Goal: Task Accomplishment & Management: Complete application form

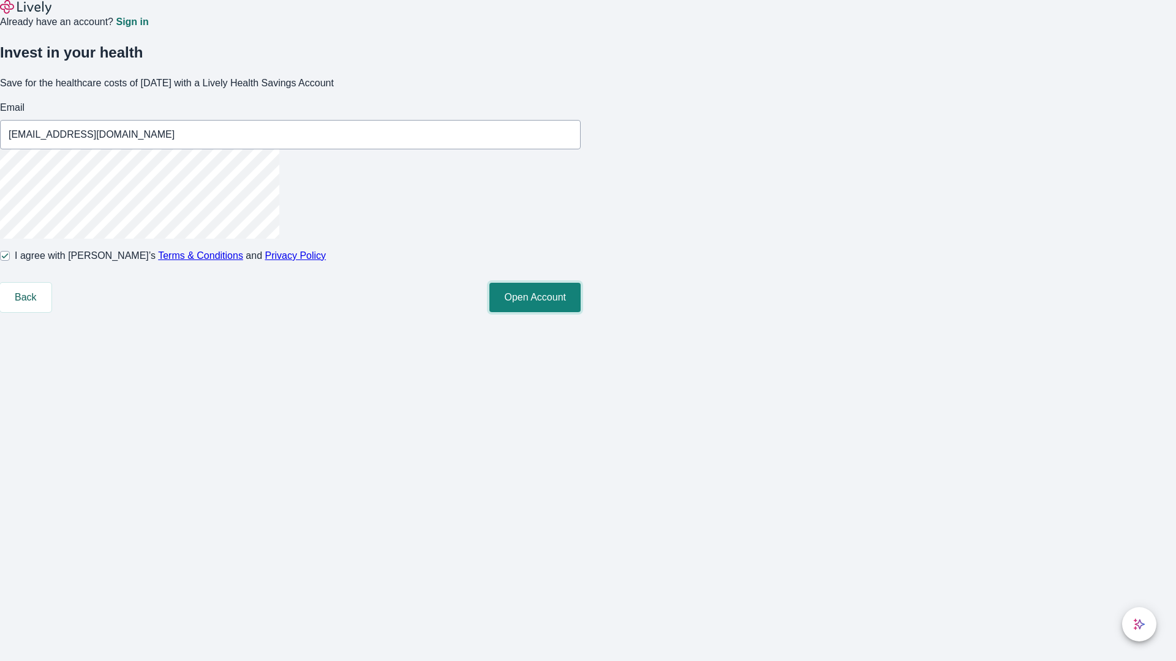
click at [580, 312] on button "Open Account" at bounding box center [534, 297] width 91 height 29
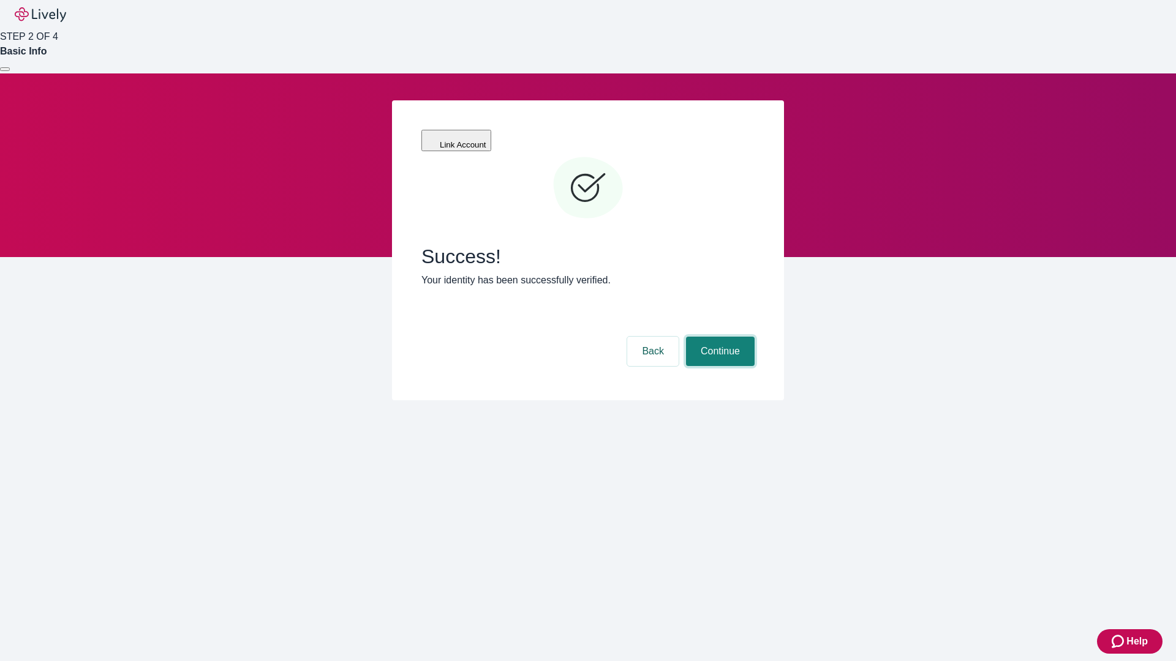
click at [718, 337] on button "Continue" at bounding box center [720, 351] width 69 height 29
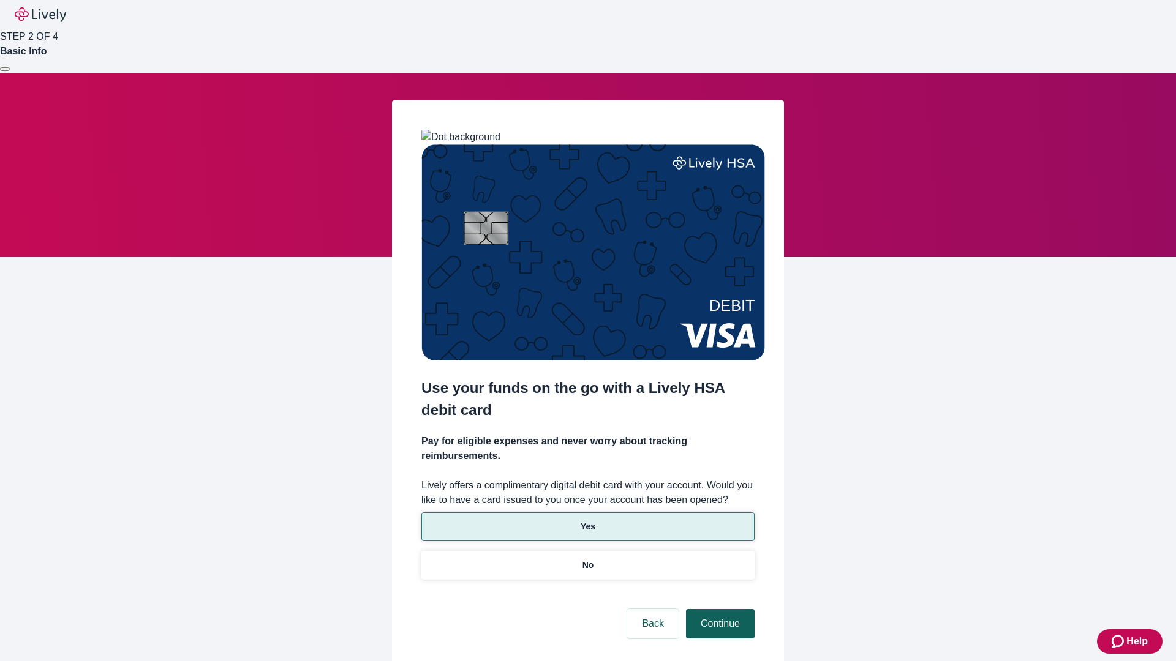
click at [587, 559] on p "No" at bounding box center [588, 565] width 12 height 13
click at [718, 609] on button "Continue" at bounding box center [720, 623] width 69 height 29
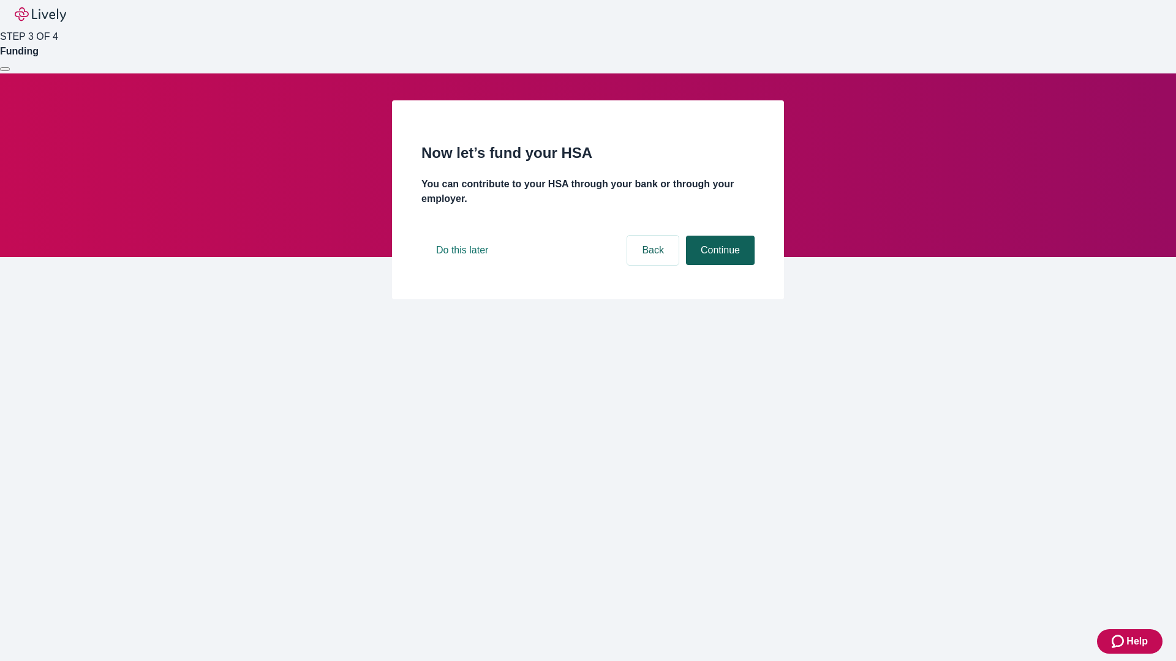
click at [718, 265] on button "Continue" at bounding box center [720, 250] width 69 height 29
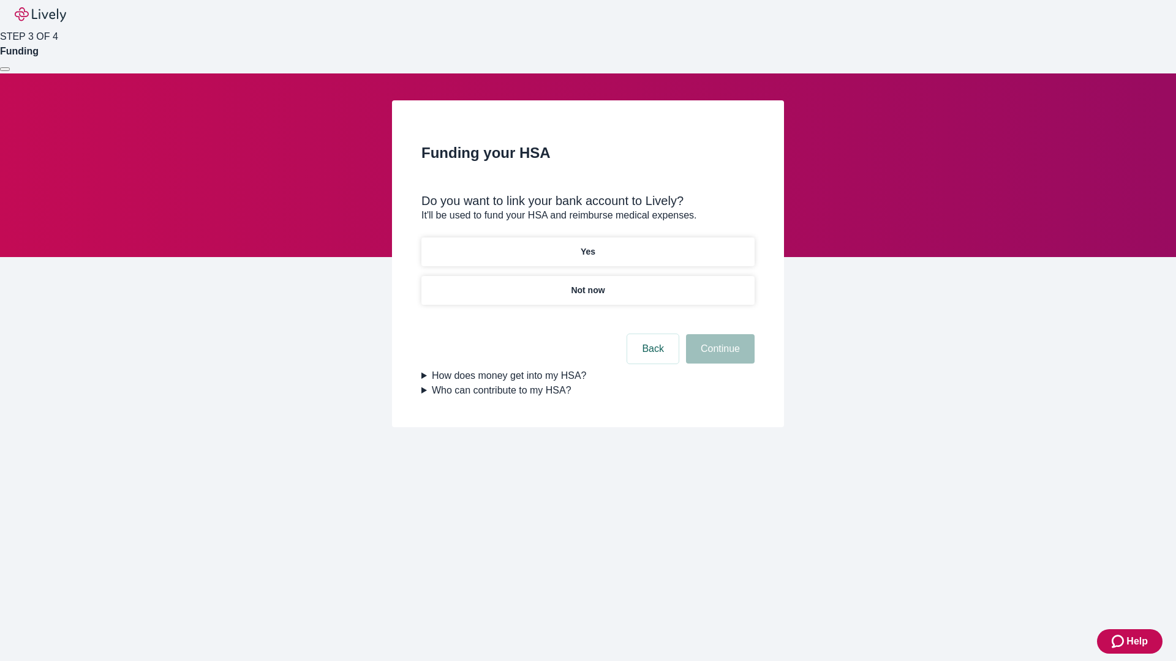
click at [587, 246] on p "Yes" at bounding box center [587, 252] width 15 height 13
click at [718, 334] on button "Continue" at bounding box center [720, 348] width 69 height 29
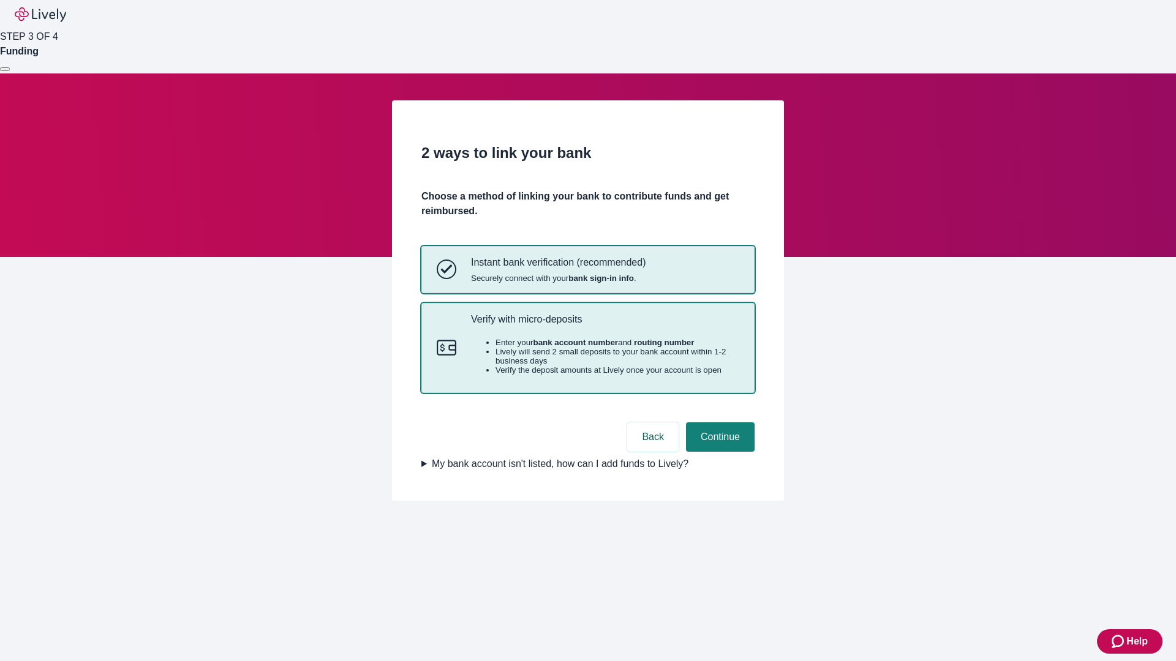
click at [604, 325] on p "Verify with micro-deposits" at bounding box center [605, 319] width 268 height 12
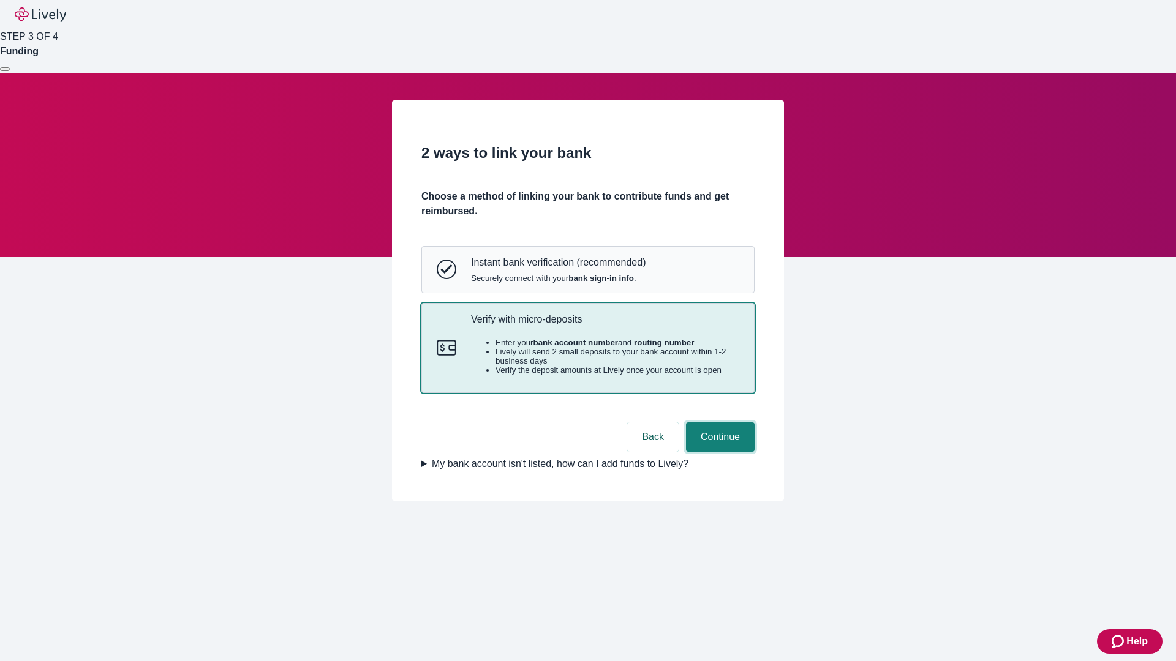
click at [718, 452] on button "Continue" at bounding box center [720, 436] width 69 height 29
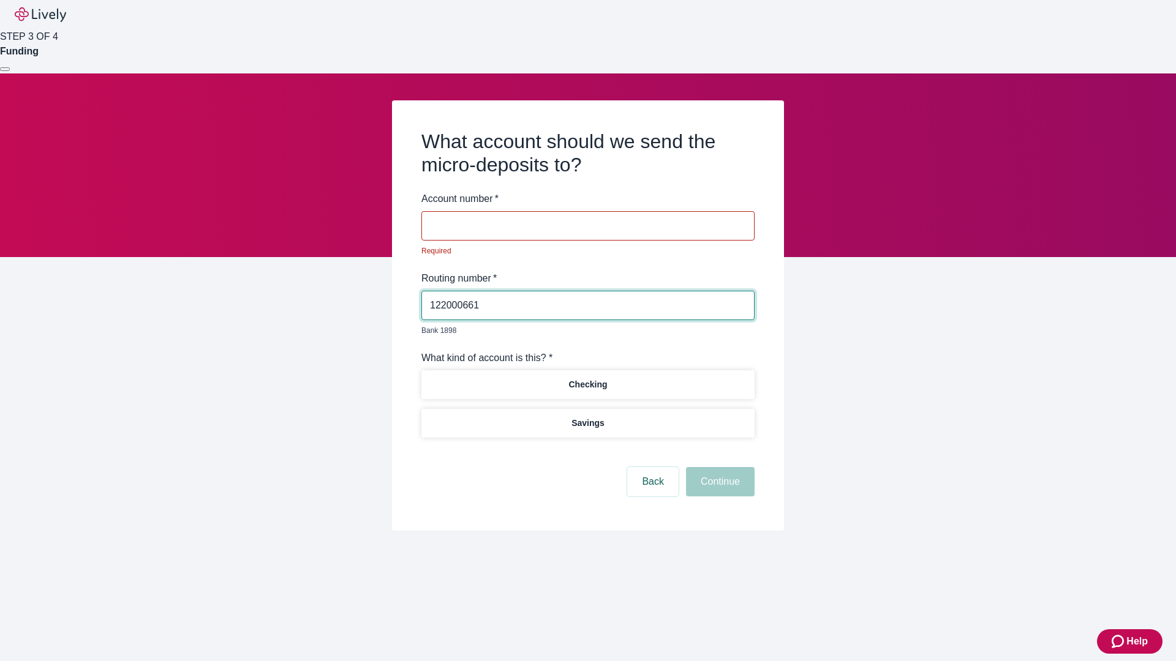
type input "122000661"
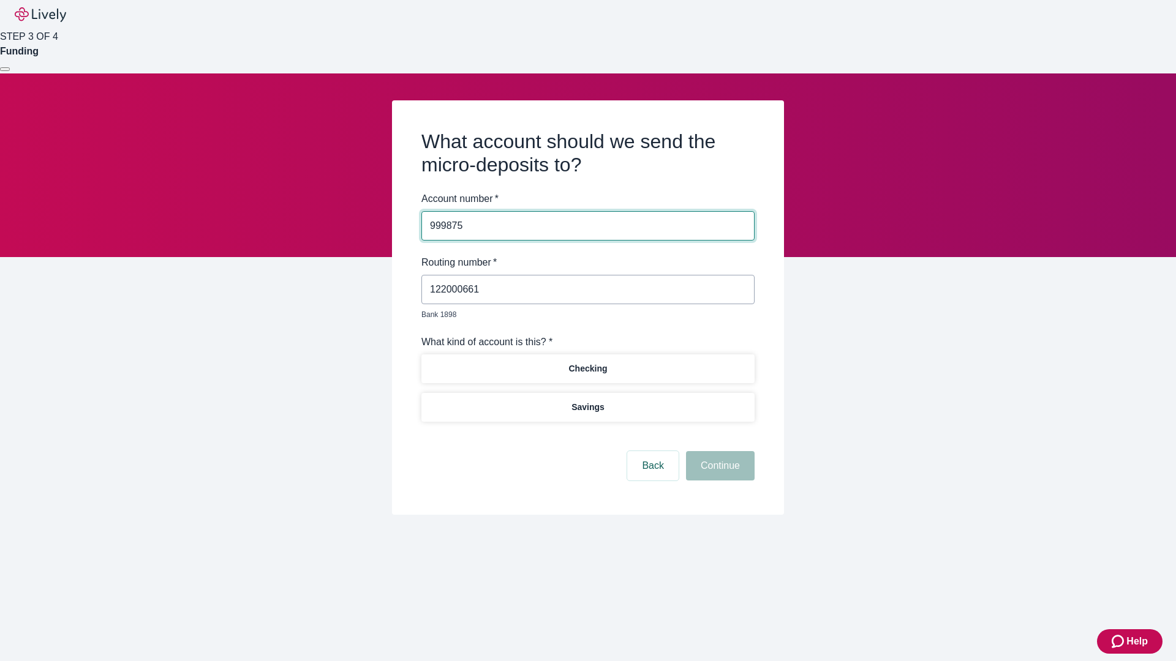
type input "999875"
click at [587, 362] on p "Checking" at bounding box center [587, 368] width 39 height 13
click at [718, 452] on button "Continue" at bounding box center [720, 465] width 69 height 29
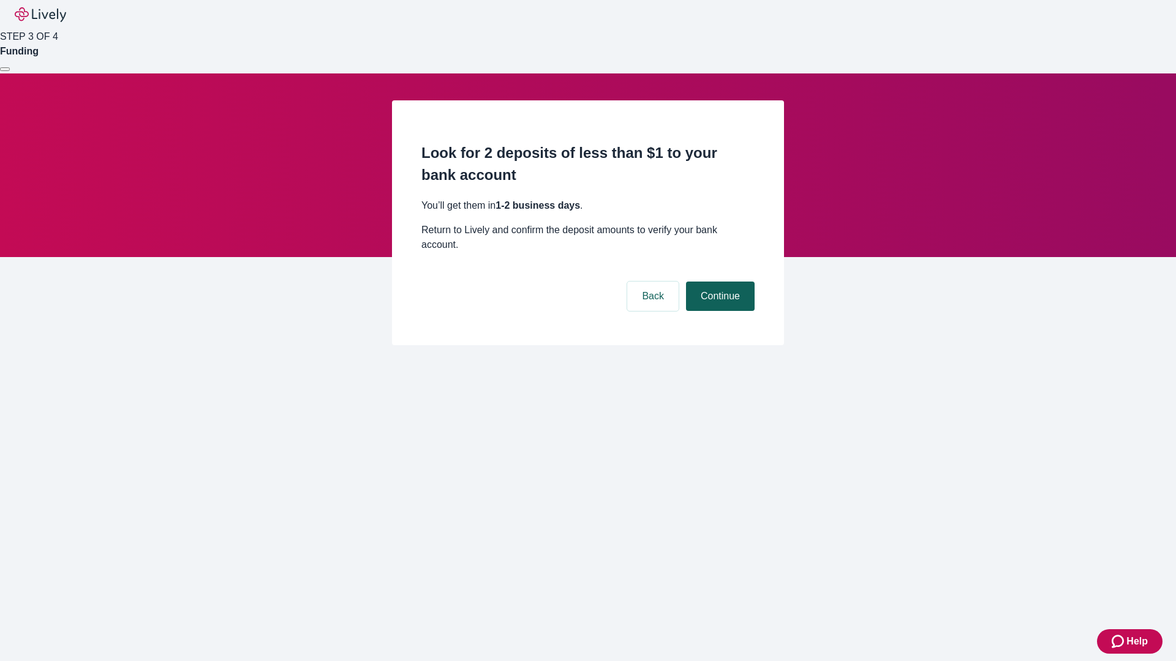
click at [718, 282] on button "Continue" at bounding box center [720, 296] width 69 height 29
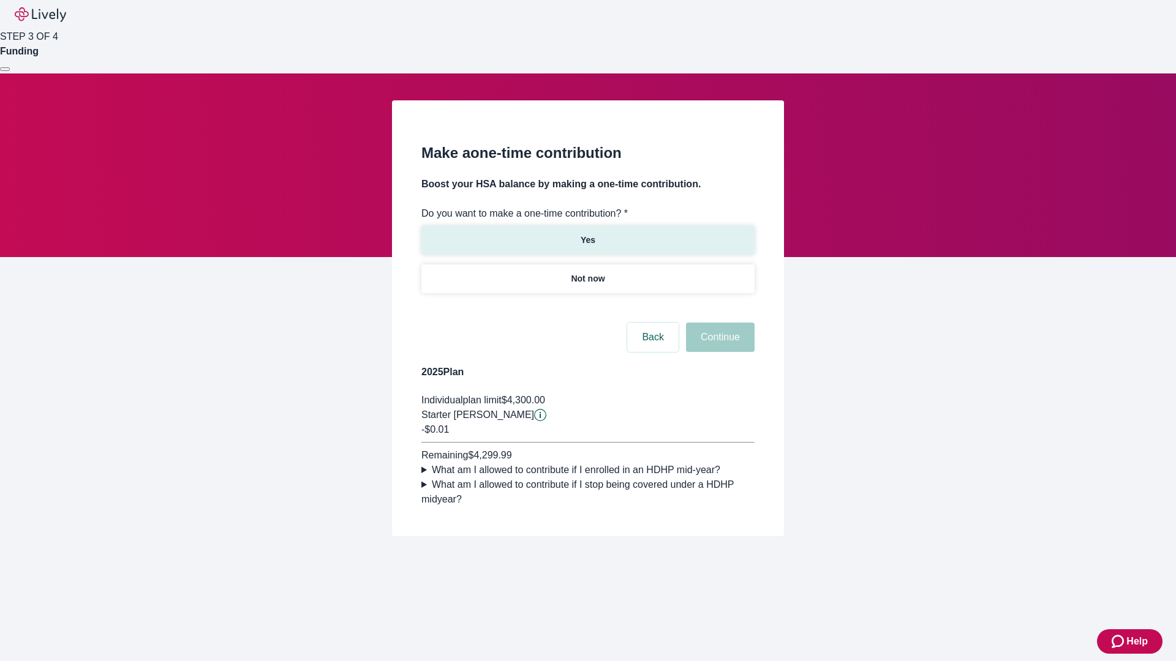
click at [587, 234] on p "Yes" at bounding box center [587, 240] width 15 height 13
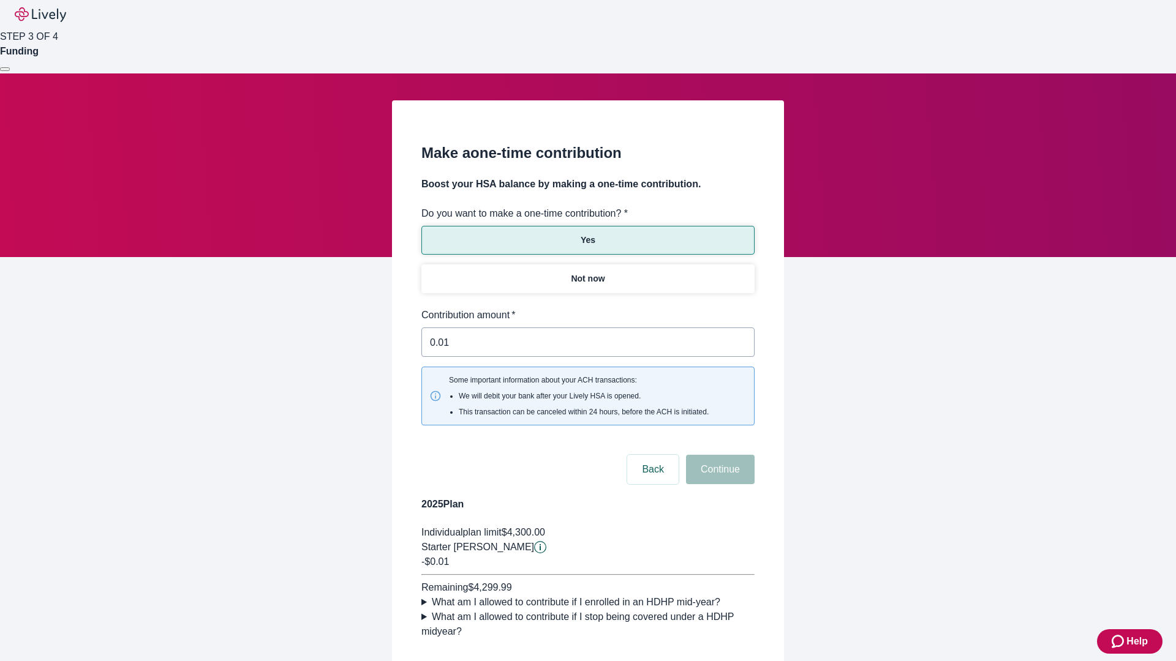
type input "0.01"
click at [718, 455] on button "Continue" at bounding box center [720, 469] width 69 height 29
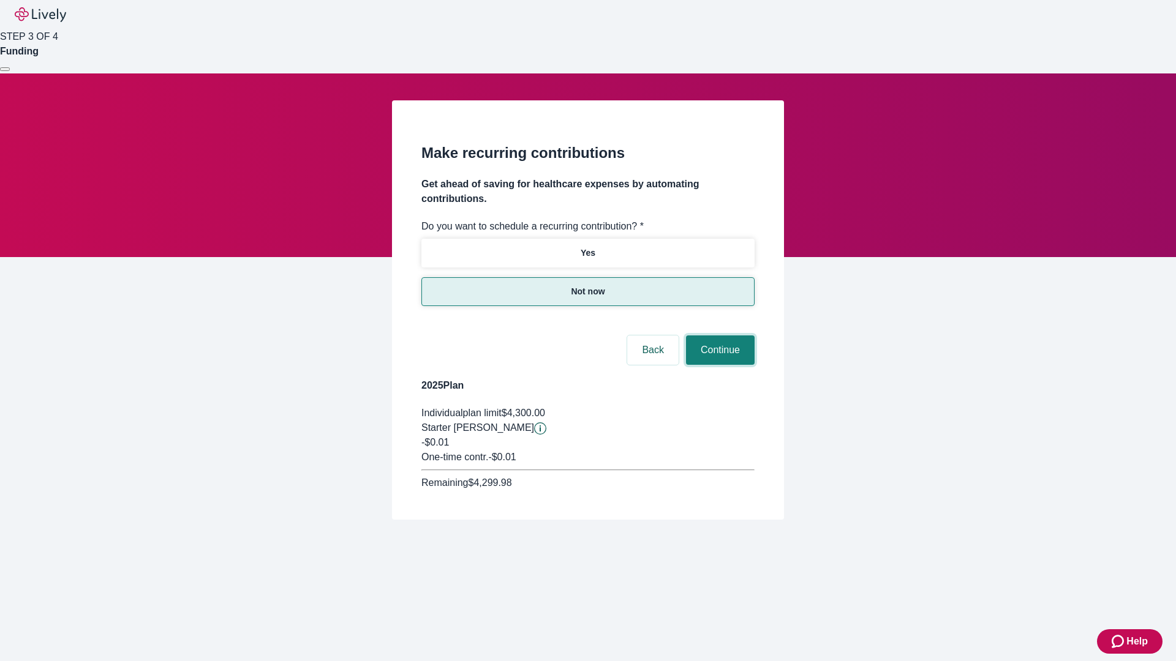
click at [718, 336] on button "Continue" at bounding box center [720, 350] width 69 height 29
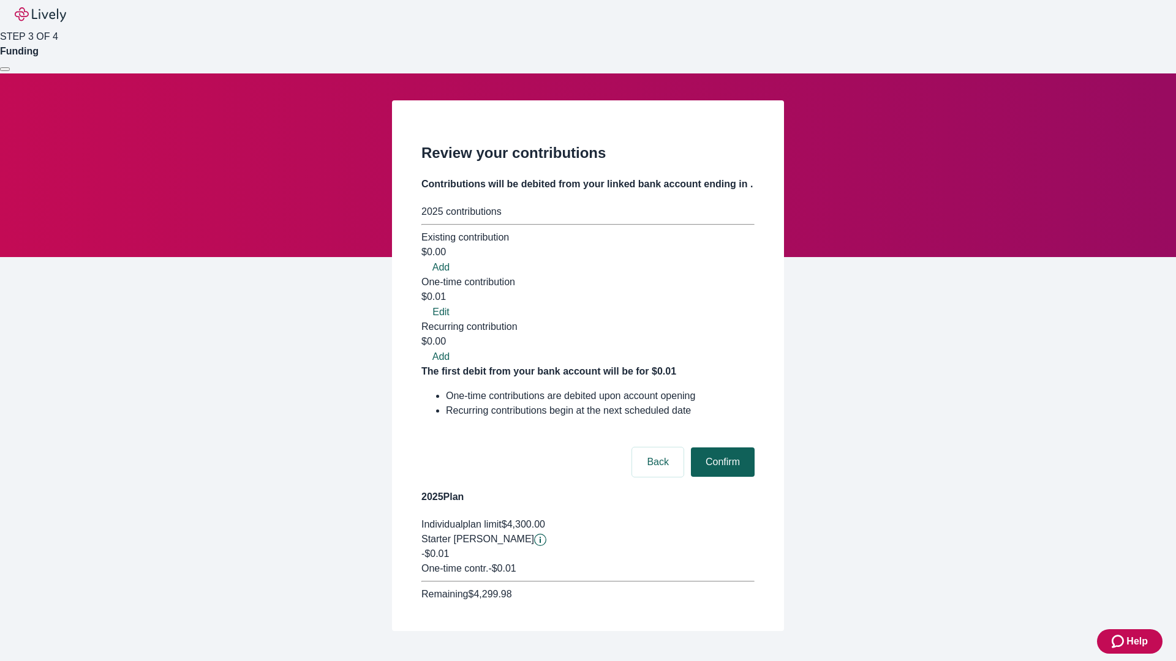
click at [721, 448] on button "Confirm" at bounding box center [723, 462] width 64 height 29
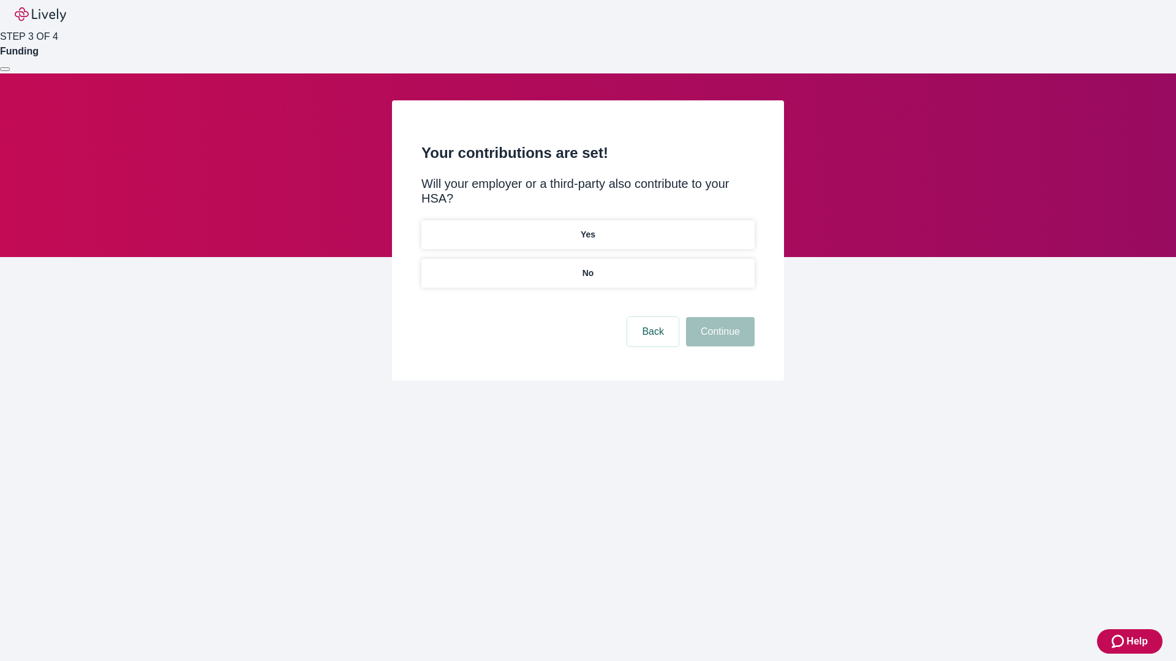
click at [587, 267] on p "No" at bounding box center [588, 273] width 12 height 13
click at [718, 317] on button "Continue" at bounding box center [720, 331] width 69 height 29
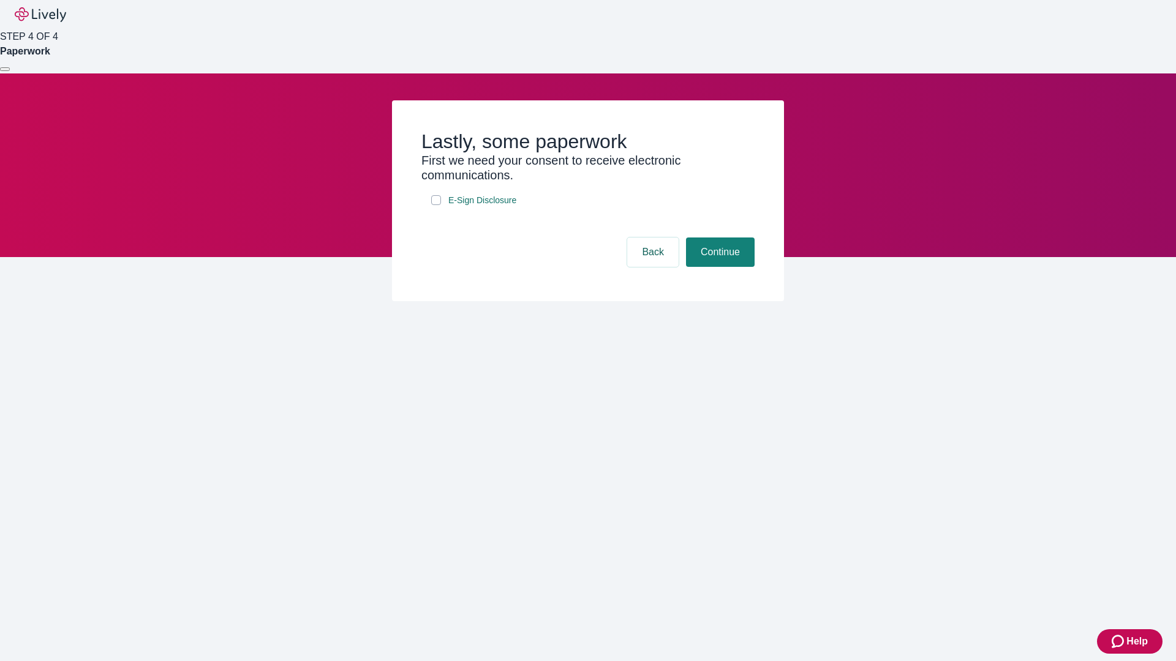
click at [436, 205] on input "E-Sign Disclosure" at bounding box center [436, 200] width 10 height 10
checkbox input "true"
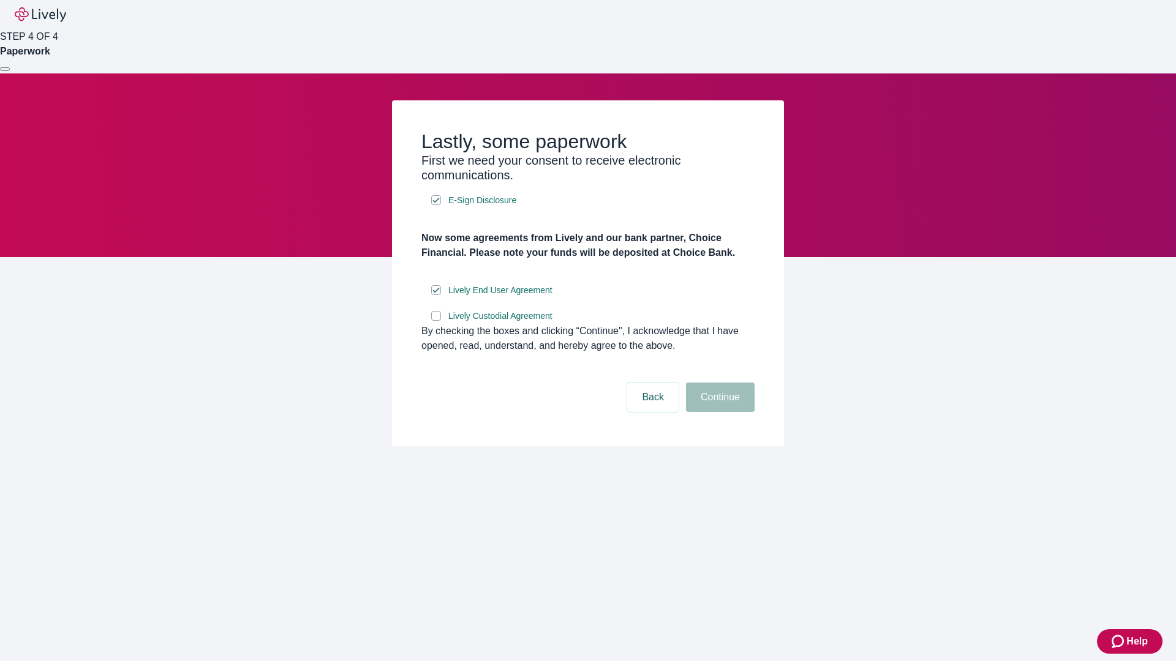
click at [436, 321] on input "Lively Custodial Agreement" at bounding box center [436, 316] width 10 height 10
checkbox input "true"
click at [718, 412] on button "Continue" at bounding box center [720, 397] width 69 height 29
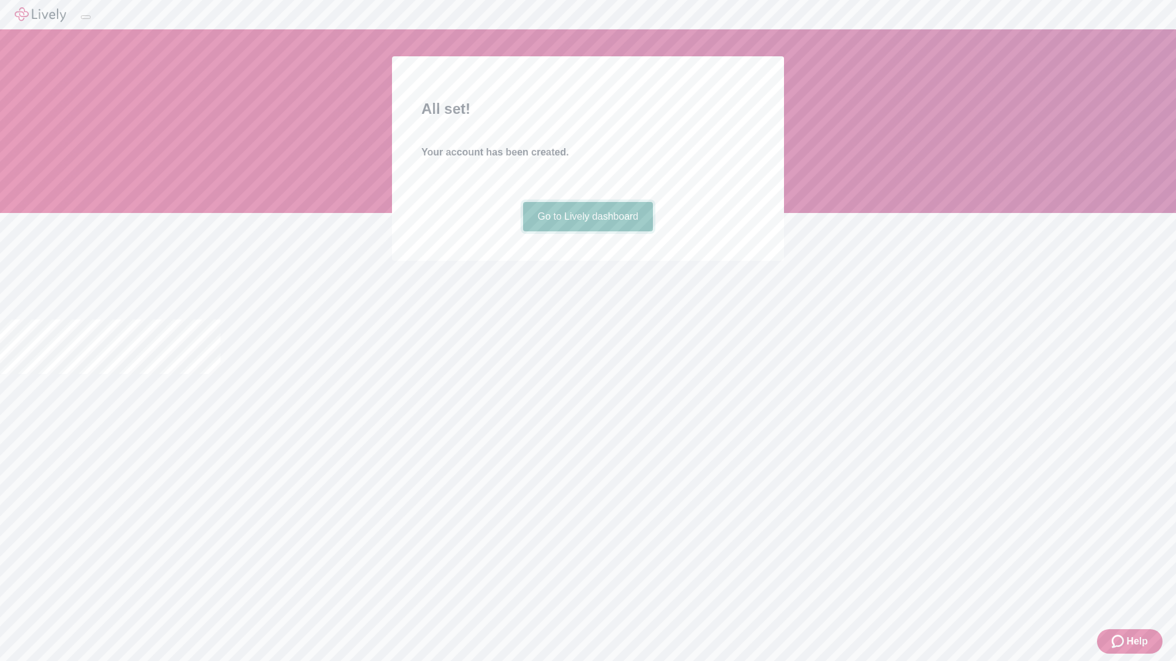
click at [587, 231] on link "Go to Lively dashboard" at bounding box center [588, 216] width 130 height 29
